Goal: Communication & Community: Ask a question

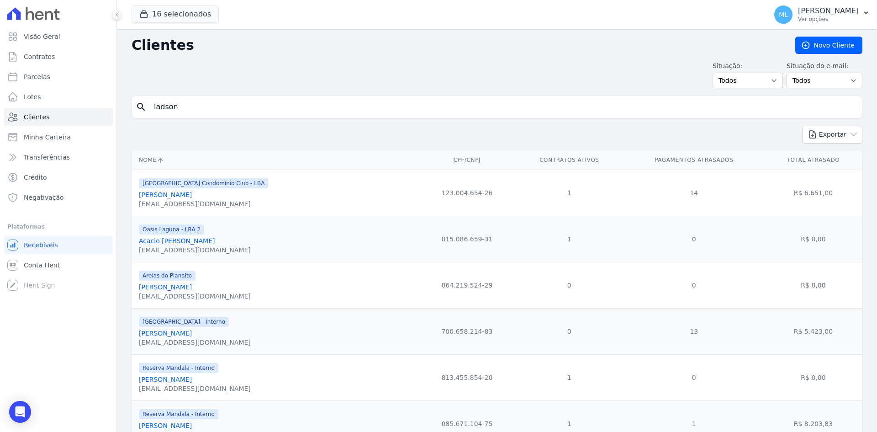
type input "ladson"
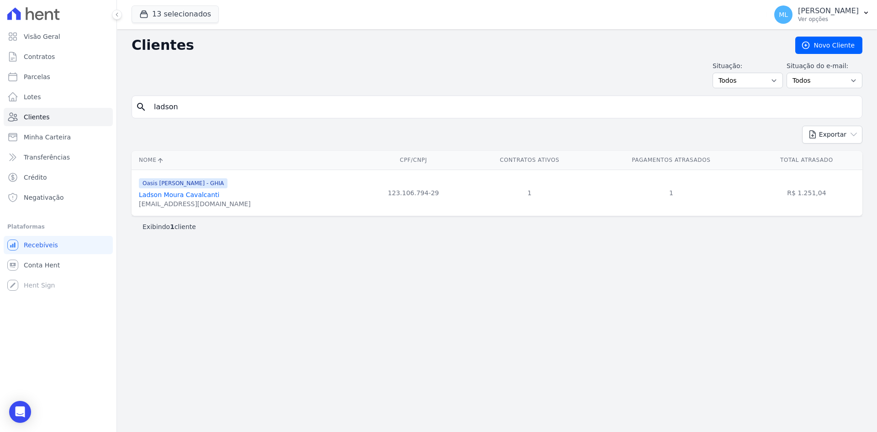
click at [173, 196] on link "Ladson Moura Cavalcanti" at bounding box center [179, 194] width 80 height 7
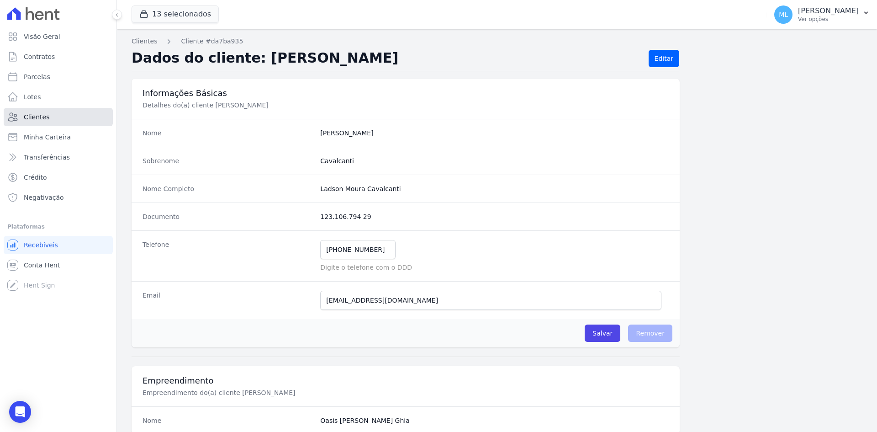
click at [62, 122] on link "Clientes" at bounding box center [58, 117] width 109 height 18
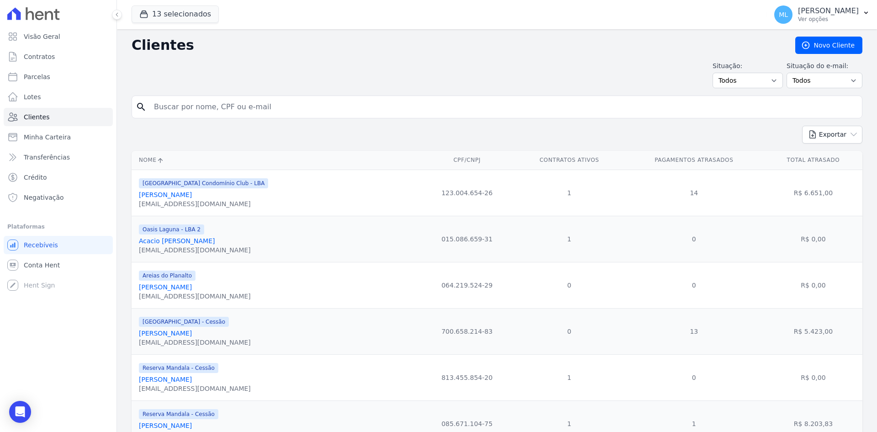
click at [215, 113] on input "search" at bounding box center [503, 107] width 710 height 18
type input "ladson"
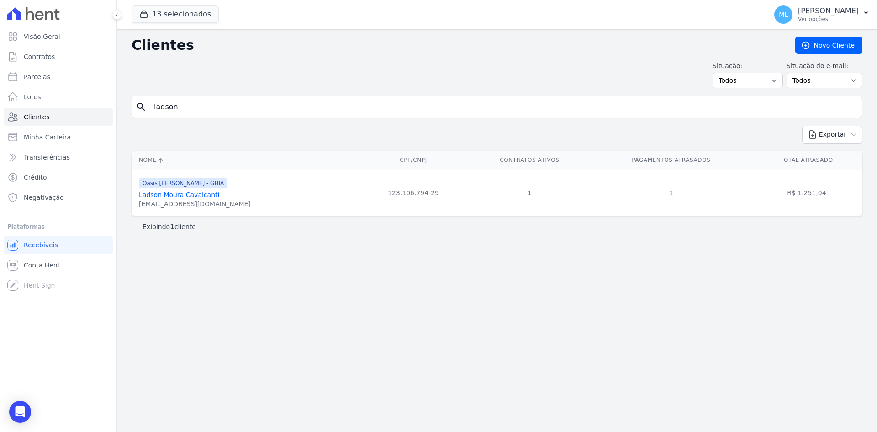
click at [186, 194] on link "Ladson Moura Cavalcanti" at bounding box center [179, 194] width 80 height 7
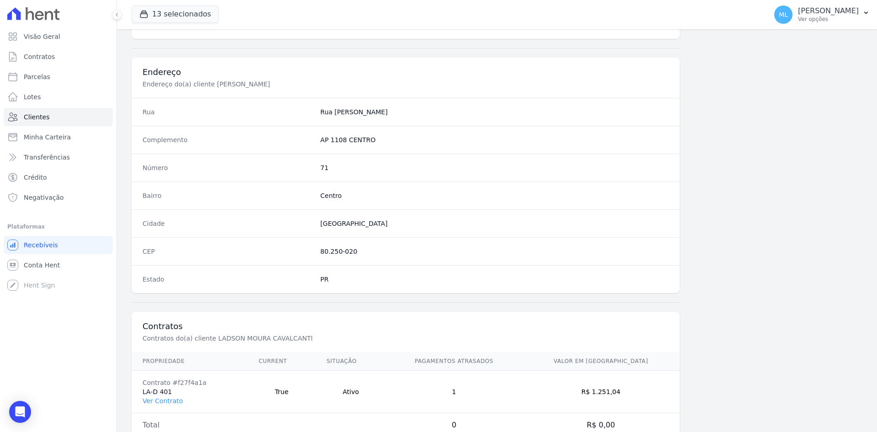
scroll to position [423, 0]
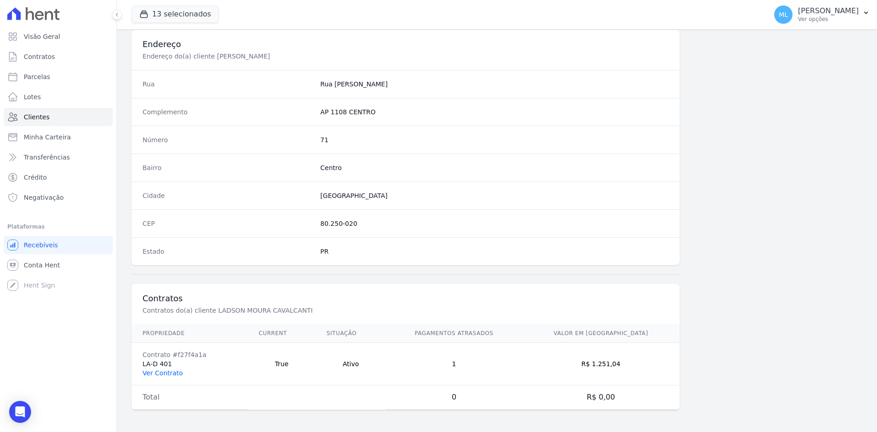
click at [179, 371] on link "Ver Contrato" at bounding box center [162, 372] width 40 height 7
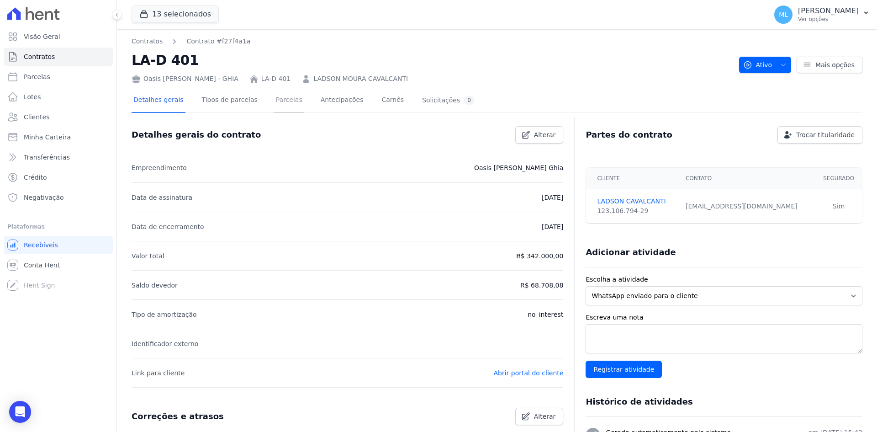
click at [285, 102] on link "Parcelas" at bounding box center [289, 101] width 30 height 24
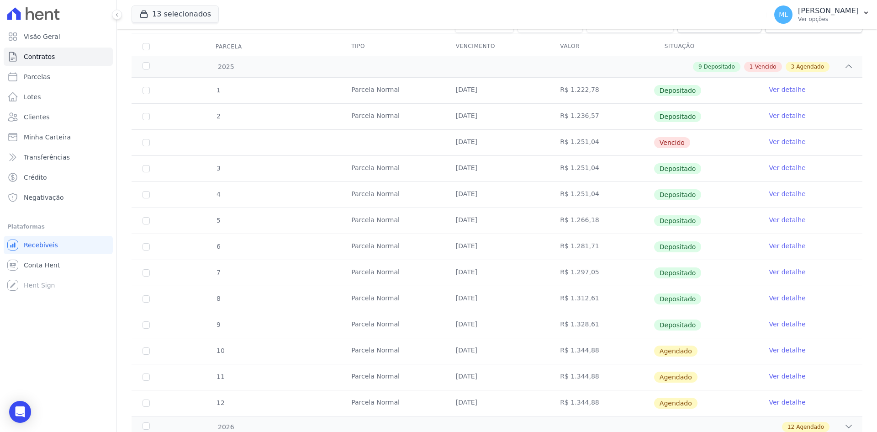
scroll to position [212, 0]
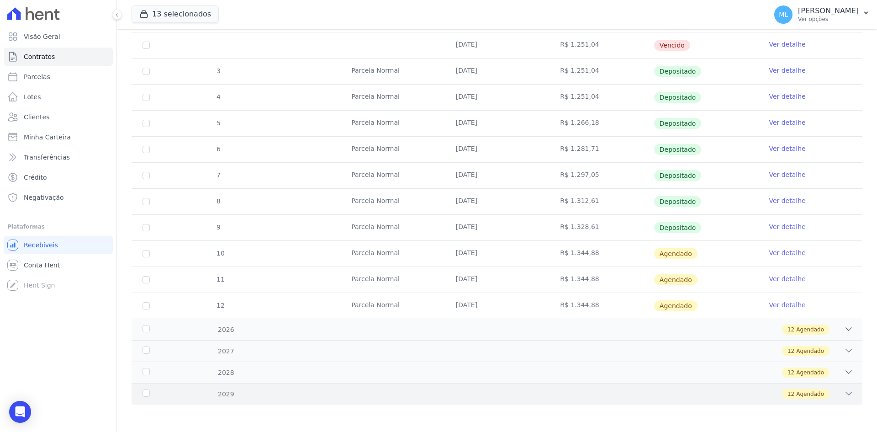
click at [376, 394] on div "12 Agendado" at bounding box center [532, 394] width 641 height 10
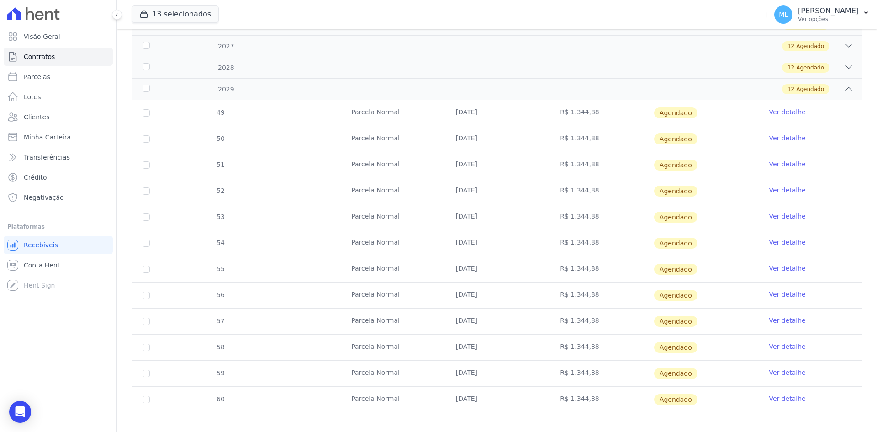
scroll to position [525, 0]
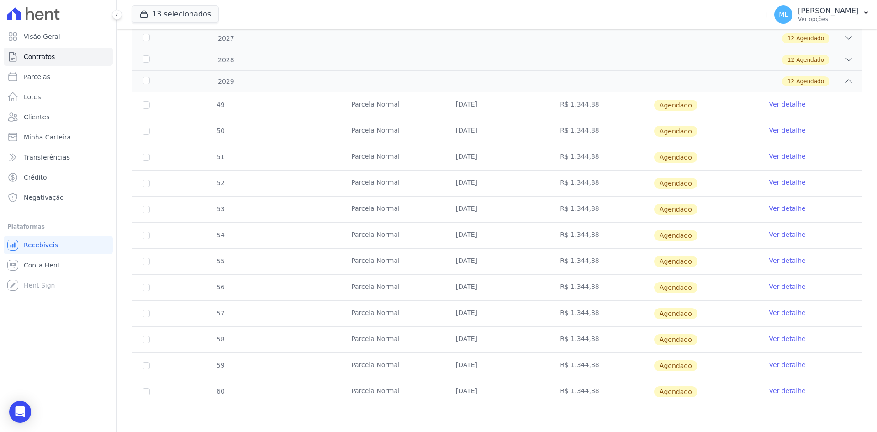
click at [775, 389] on link "Ver detalhe" at bounding box center [786, 390] width 37 height 9
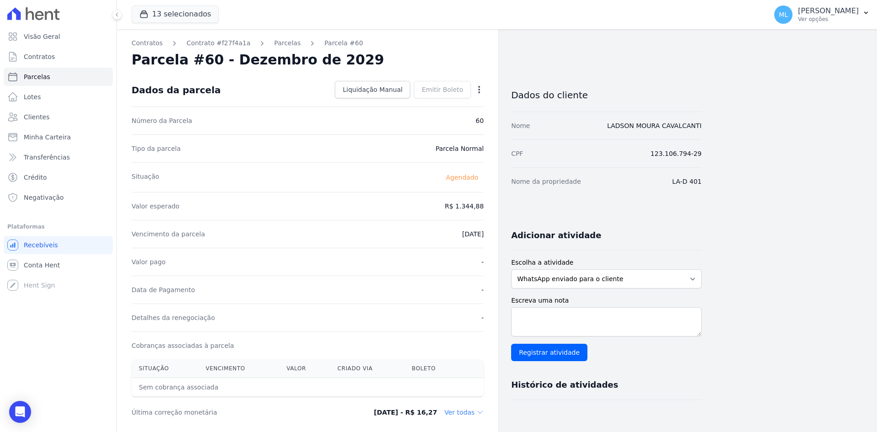
click at [478, 89] on icon "button" at bounding box center [478, 89] width 9 height 9
click at [479, 89] on icon "button" at bounding box center [479, 89] width 2 height 7
click at [13, 412] on div "Open Intercom Messenger" at bounding box center [20, 412] width 24 height 24
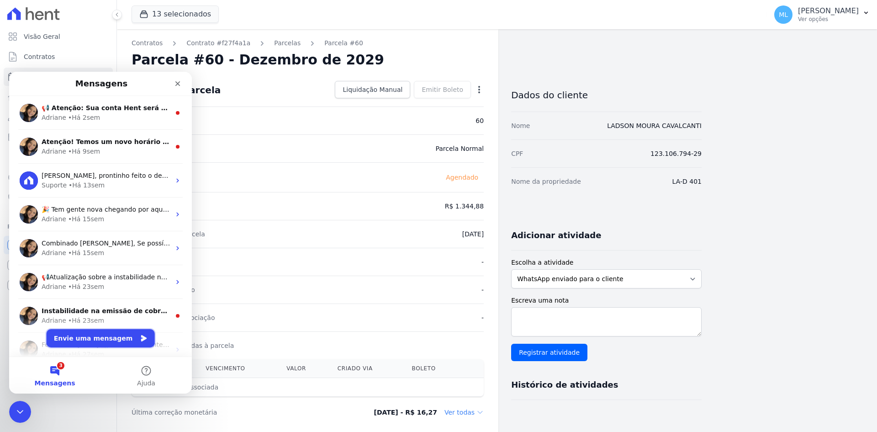
click at [93, 338] on button "Envie uma mensagem" at bounding box center [101, 338] width 108 height 18
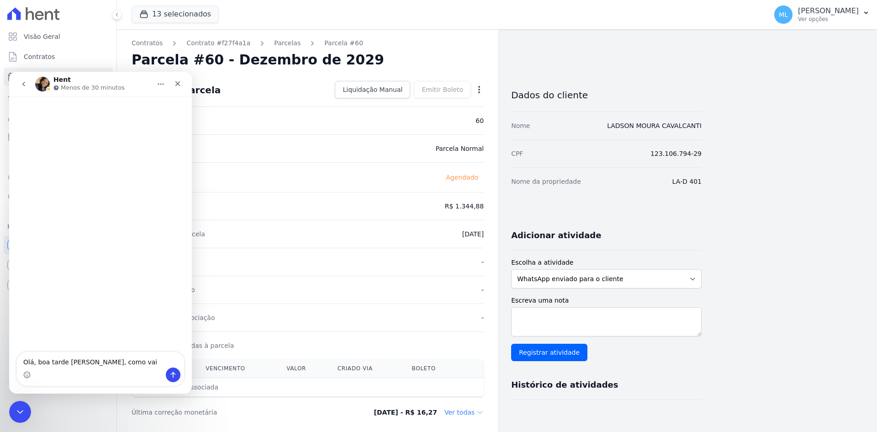
type textarea "Olá, boa tarde [PERSON_NAME], como vai?"
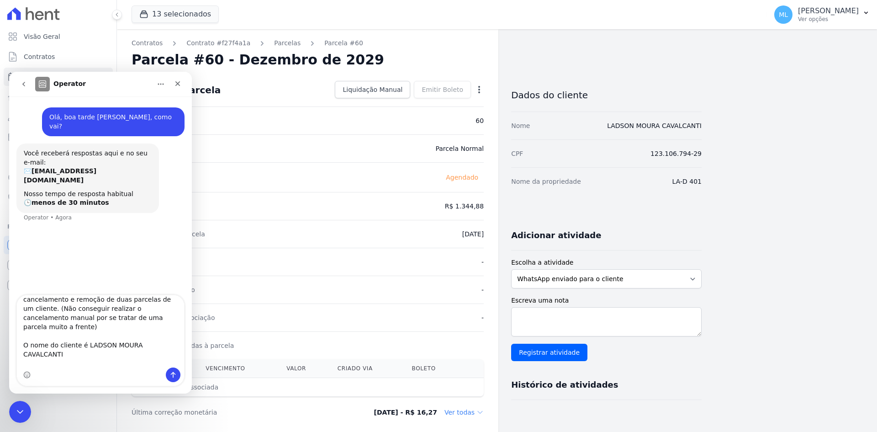
scroll to position [24, 0]
type textarea "Gostaria de solicitar por gentileza o cancelamento e remoção de duas parcelas d…"
click at [603, 76] on div "Dados do cliente" at bounding box center [606, 92] width 190 height 38
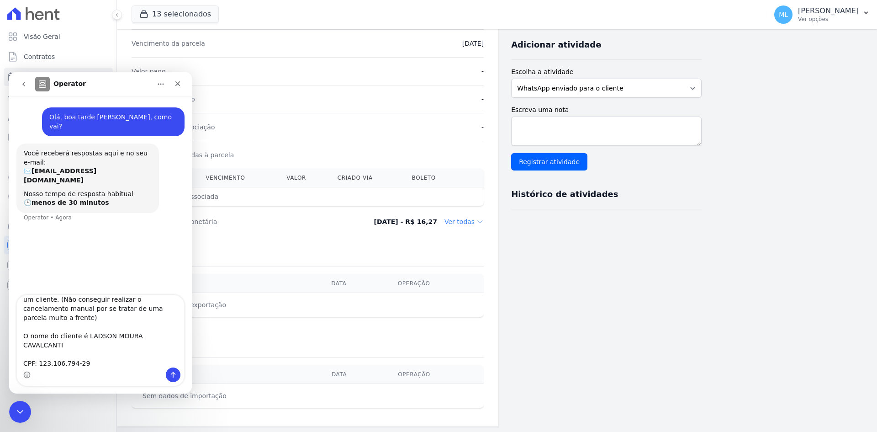
scroll to position [192, 0]
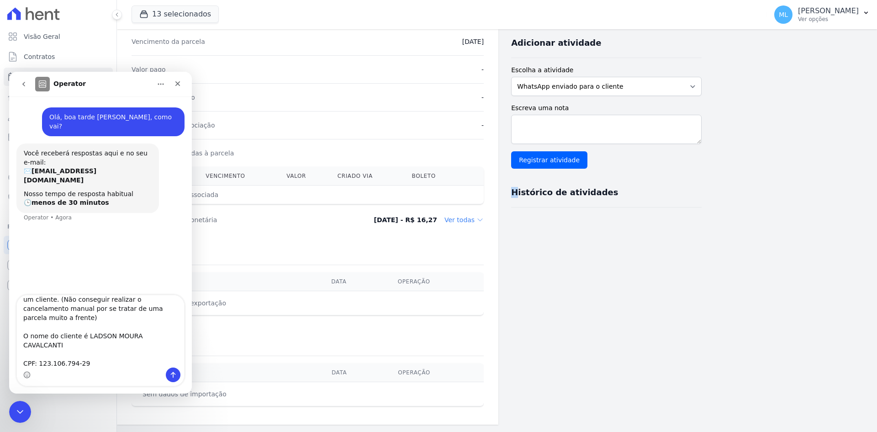
click at [510, 219] on div "Contratos Contrato #f27f4a1a [GEOGRAPHIC_DATA] Parcela #60 Parcela #60 - Dezemb…" at bounding box center [409, 130] width 584 height 587
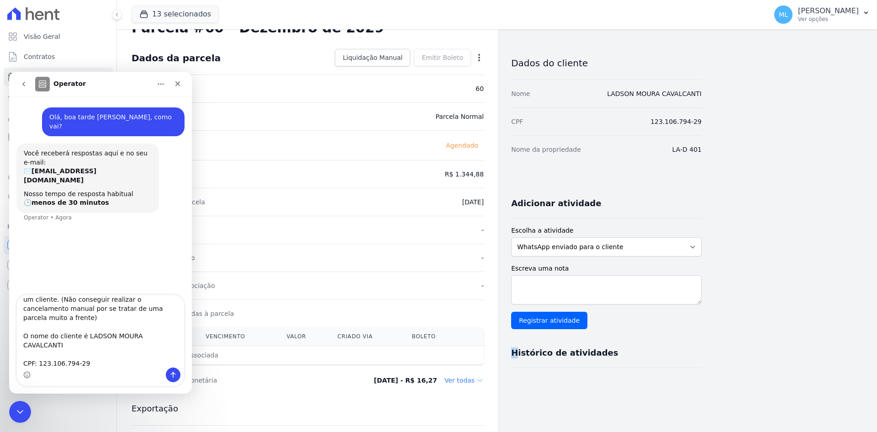
scroll to position [0, 0]
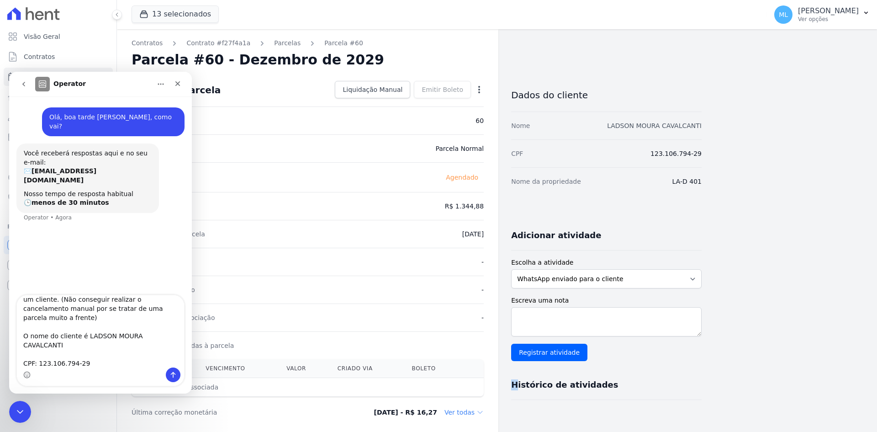
click at [624, 123] on link "LADSON MOURA CAVALCANTI" at bounding box center [654, 125] width 95 height 7
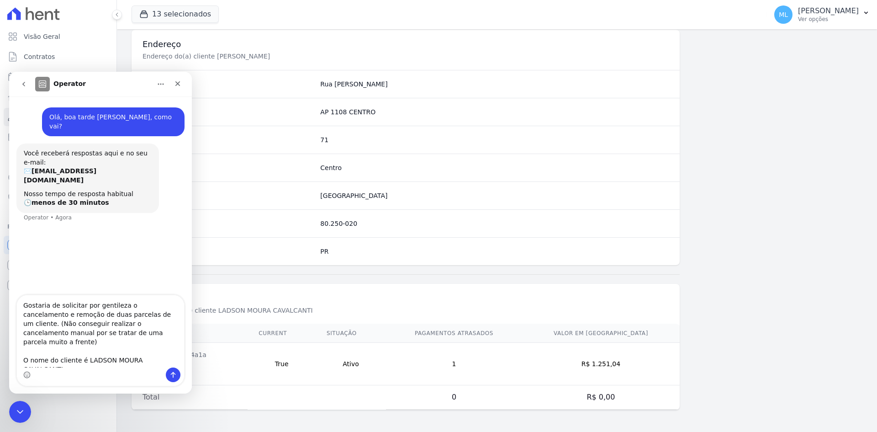
scroll to position [377, 0]
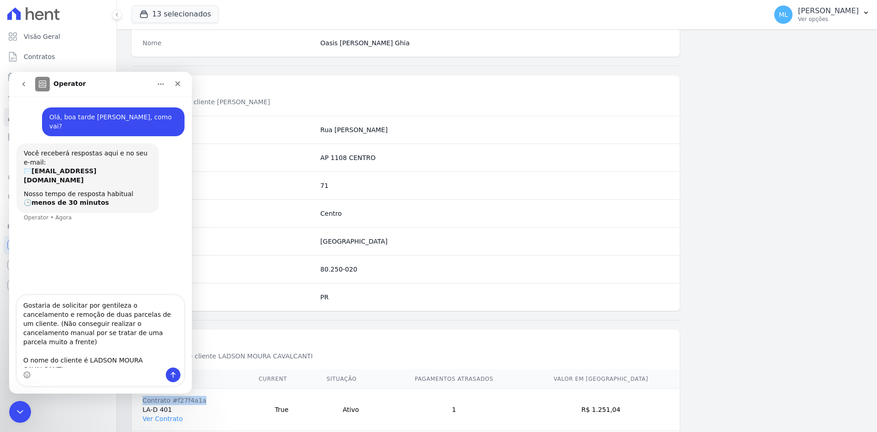
drag, startPoint x: 142, startPoint y: 400, endPoint x: 212, endPoint y: 395, distance: 69.5
click at [212, 395] on div "Contrato #f27f4a1a" at bounding box center [189, 399] width 94 height 9
copy div "Contrato #f27f4a1a"
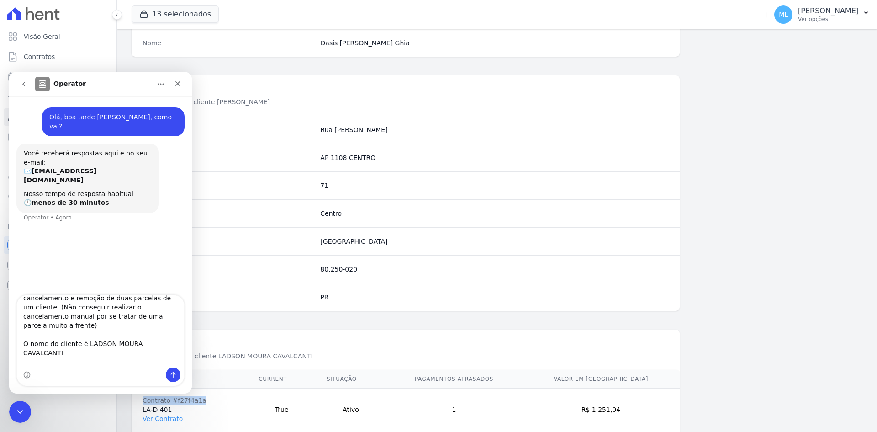
scroll to position [26, 0]
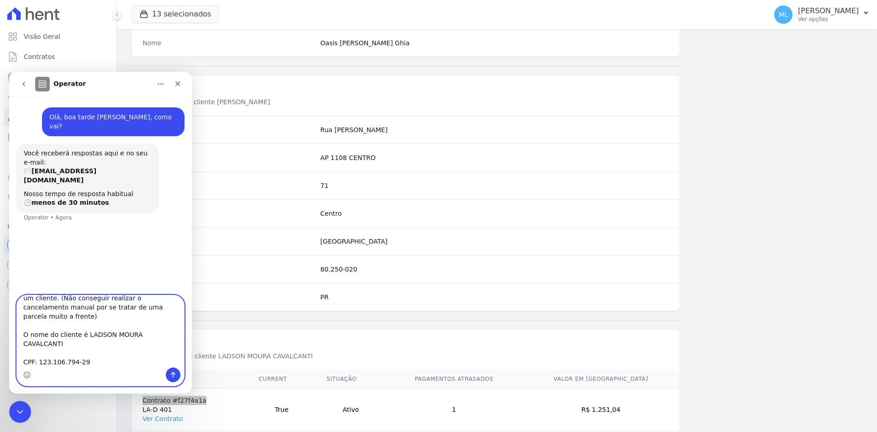
click at [103, 348] on textarea "Gostaria de solicitar por gentileza o cancelamento e remoção de duas parcelas d…" at bounding box center [100, 331] width 167 height 72
type textarea "Gostaria de solicitar por gentileza o cancelamento e remoção de duas parcelas d…"
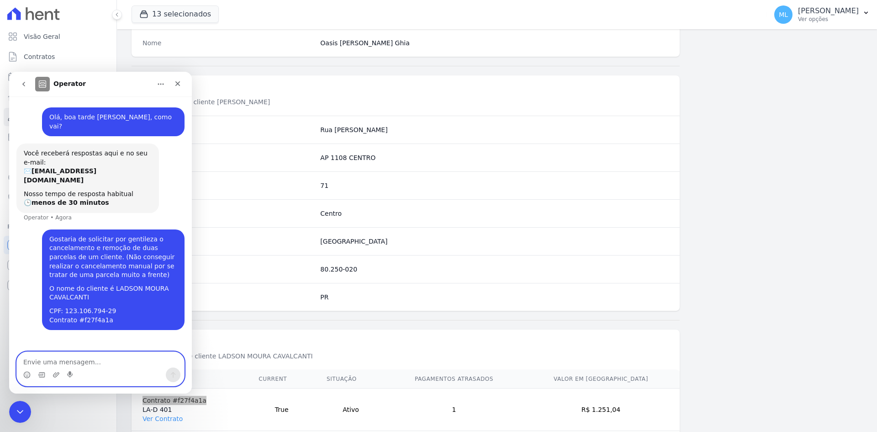
scroll to position [0, 0]
type textarea "q"
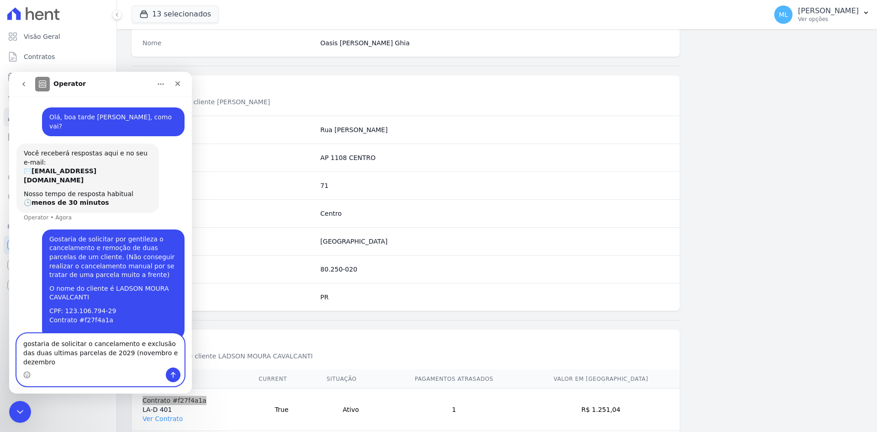
type textarea "gostaria de solicitar o cancelamento e exclusão das duas ultimas parcelas de 20…"
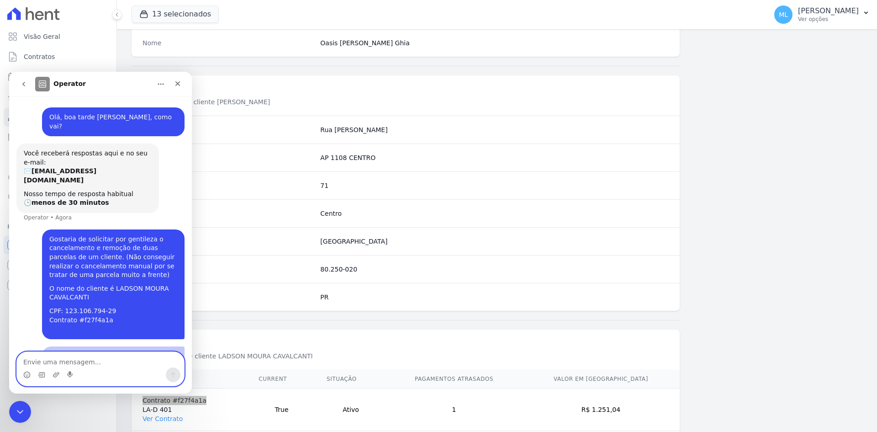
scroll to position [18, 0]
